Goal: Navigation & Orientation: Find specific page/section

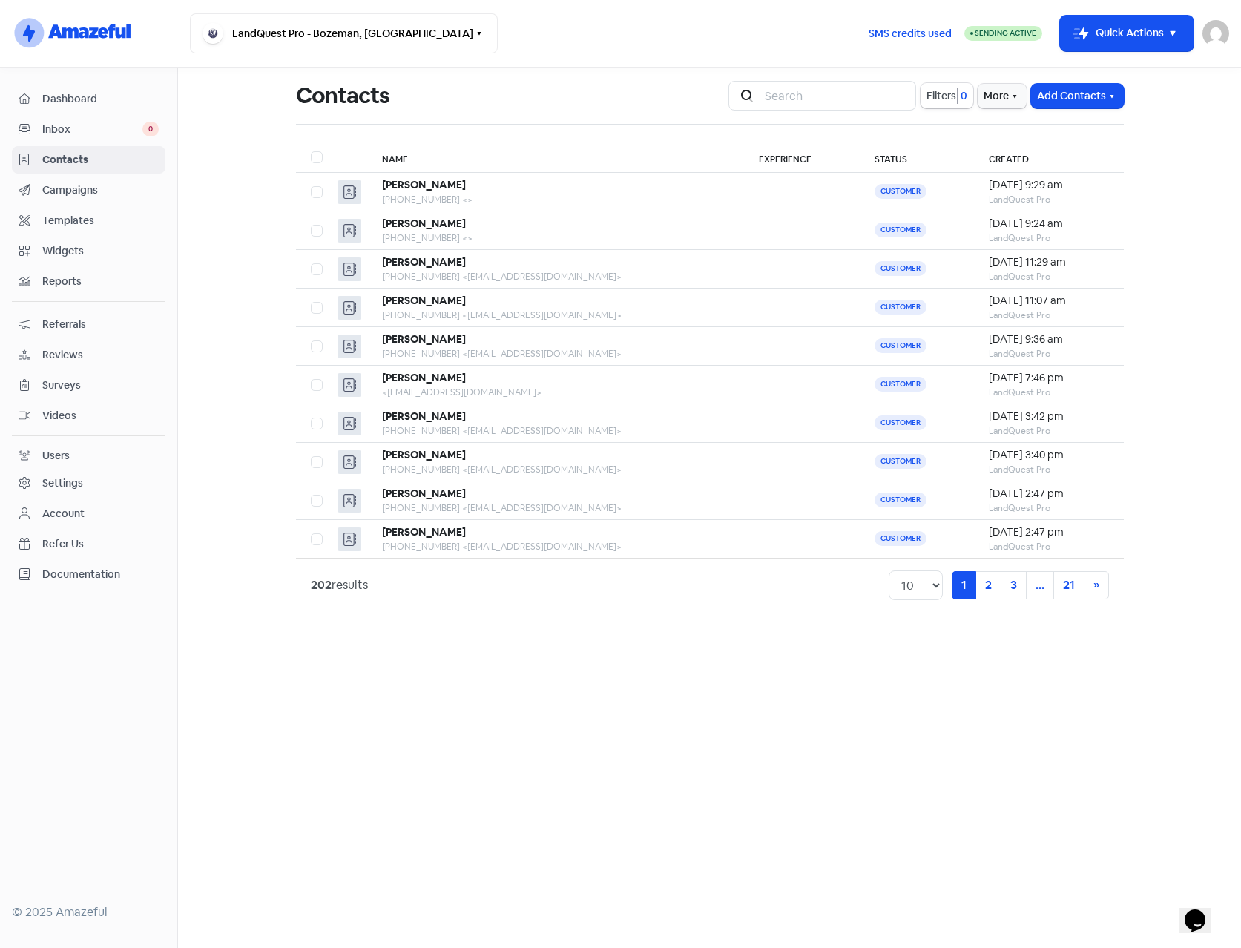
click at [502, 710] on main "Contacts Icon For Search Filters 0 More Add Contacts Name Experience Status Cre…" at bounding box center [709, 508] width 1063 height 881
click at [490, 306] on div "[PERSON_NAME]" at bounding box center [556, 301] width 348 height 16
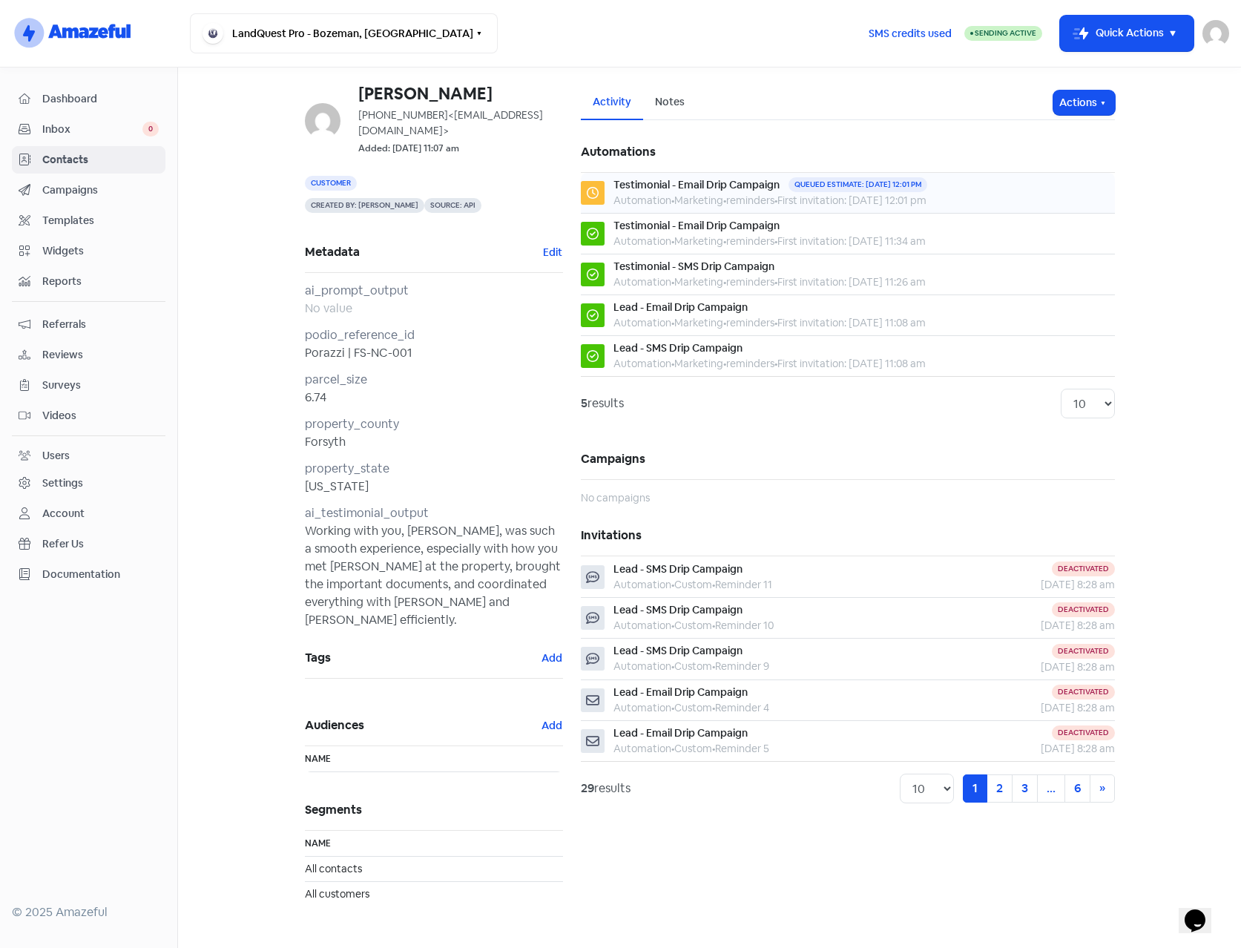
click at [722, 191] on div "Testimonial - Email Drip Campaign" at bounding box center [697, 185] width 166 height 16
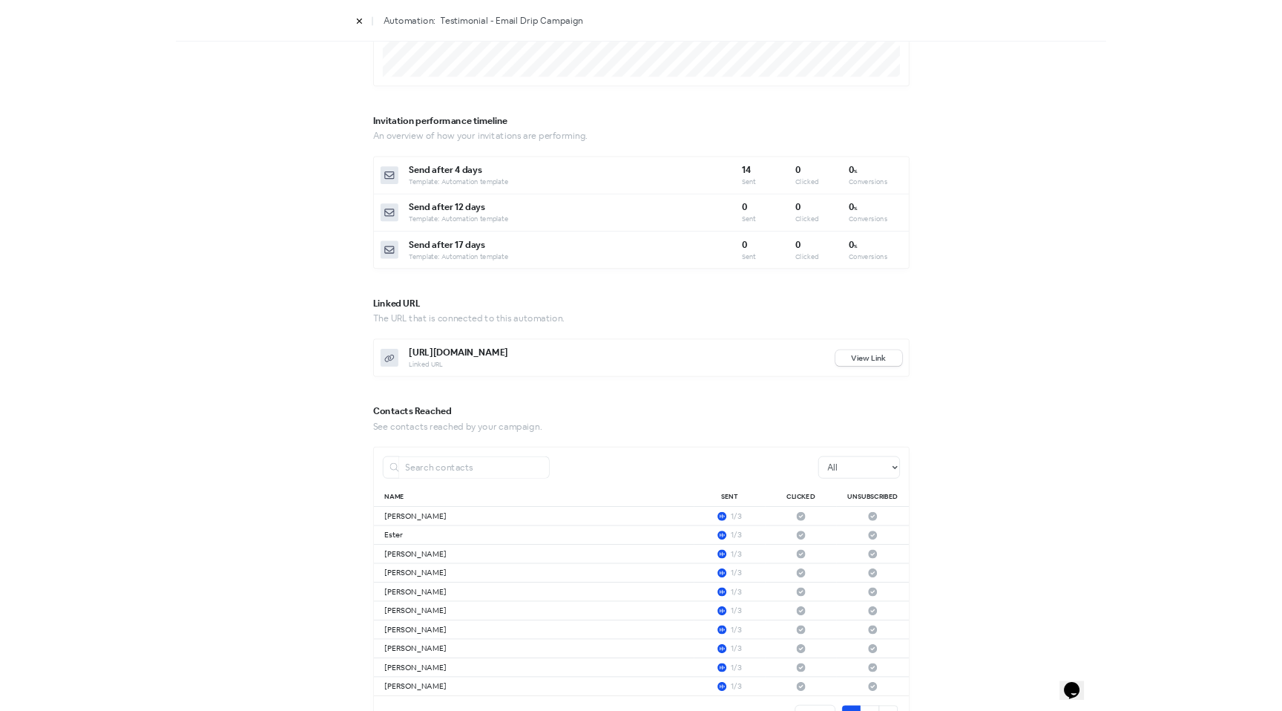
scroll to position [479, 0]
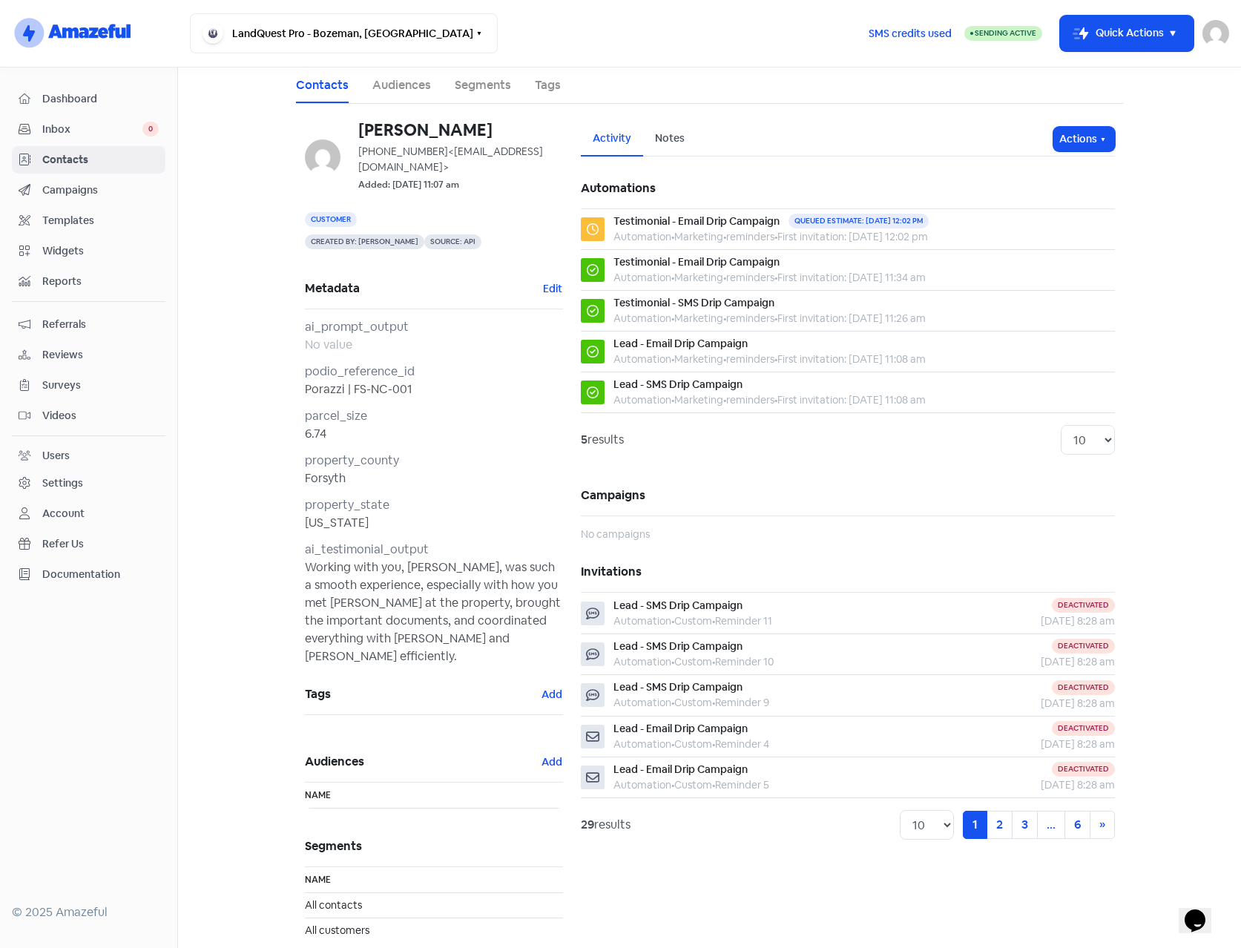
click at [238, 467] on main "Contacts Audiences Segments Tags [PERSON_NAME] [PHONE_NUMBER] <[EMAIL_ADDRESS][…" at bounding box center [709, 508] width 1063 height 881
click at [321, 88] on link "Contacts" at bounding box center [322, 85] width 53 height 18
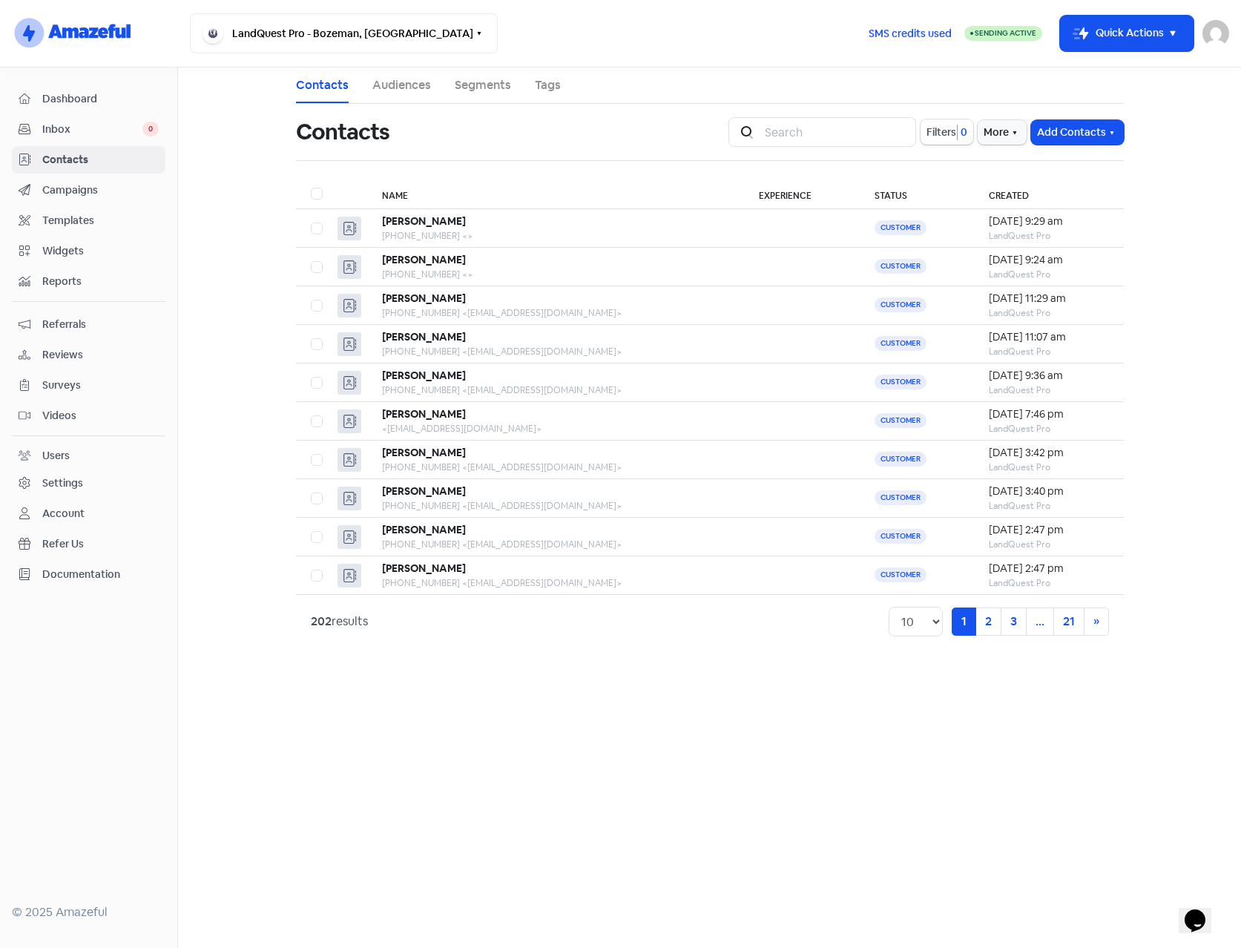
click at [79, 95] on span "Dashboard" at bounding box center [100, 99] width 116 height 16
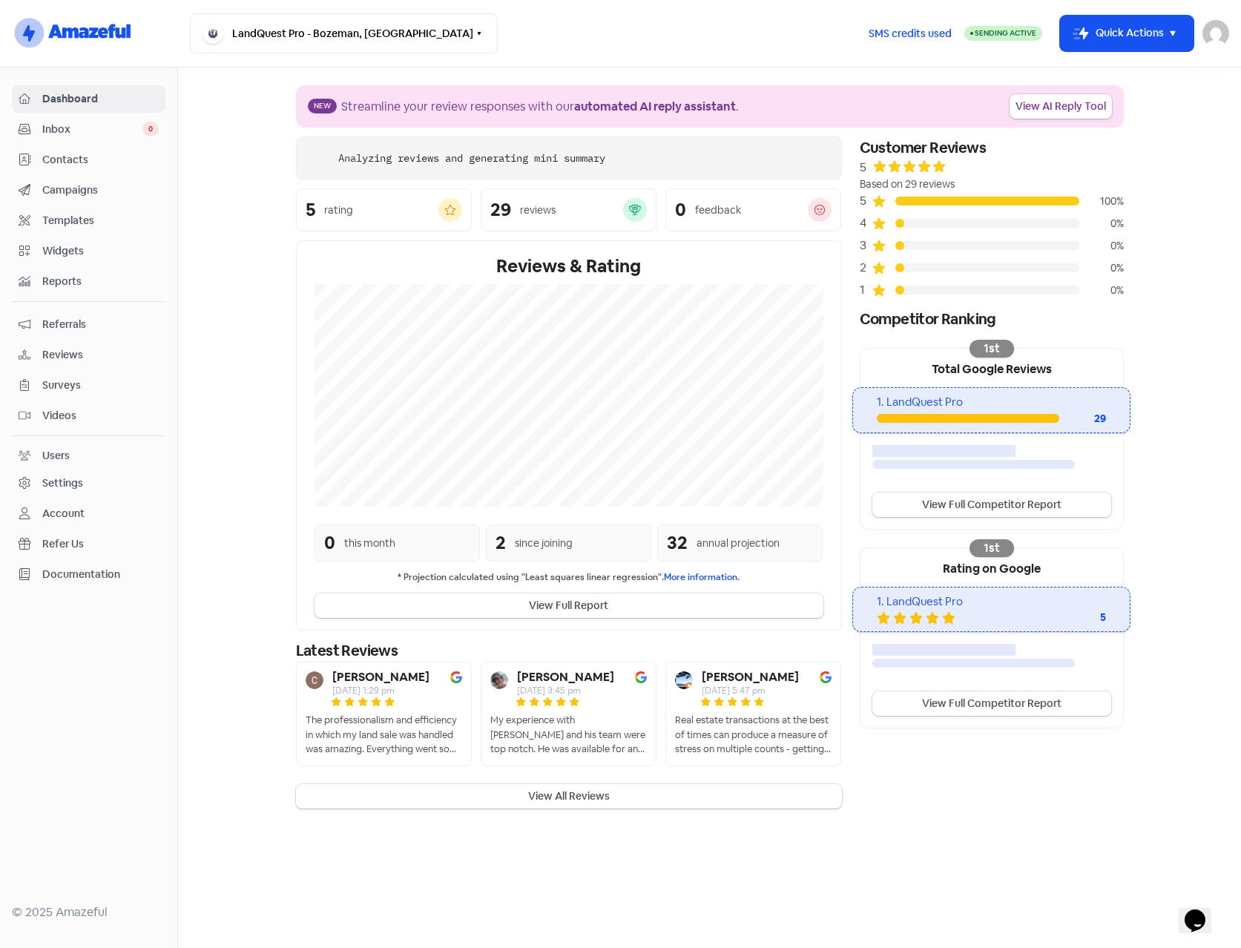
click at [101, 162] on span "Contacts" at bounding box center [100, 160] width 116 height 16
